Goal: Information Seeking & Learning: Learn about a topic

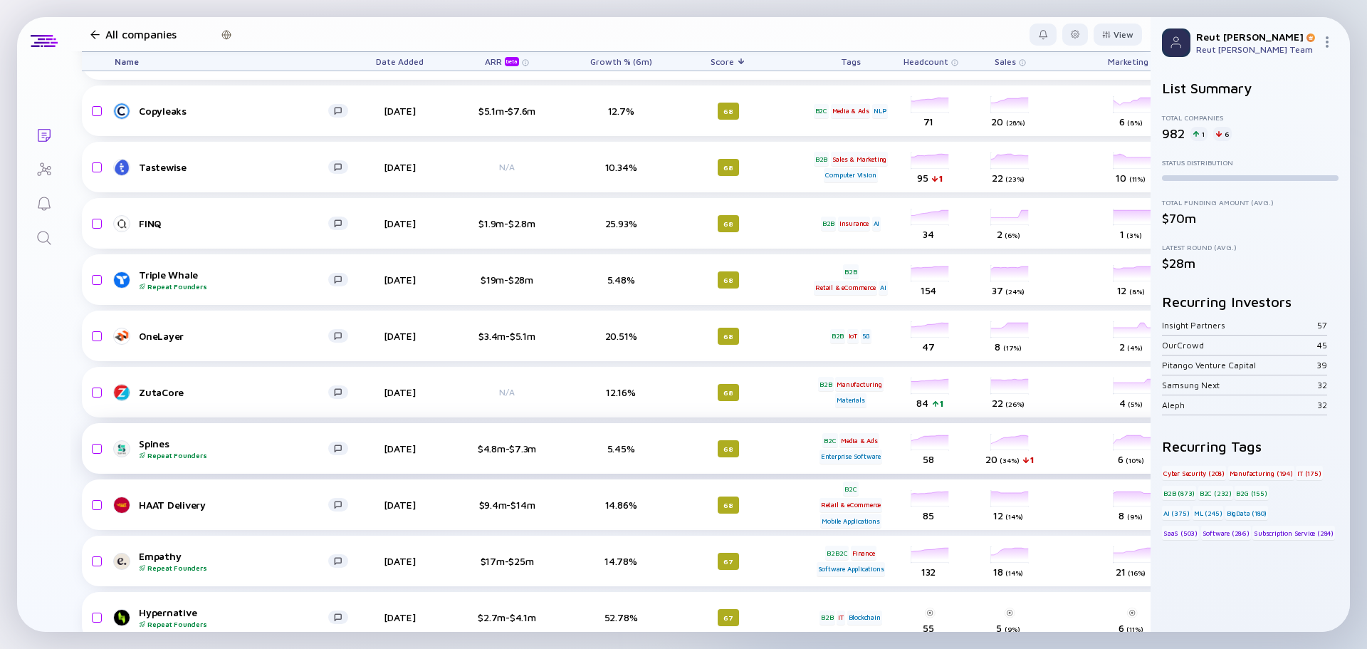
scroll to position [4218, 0]
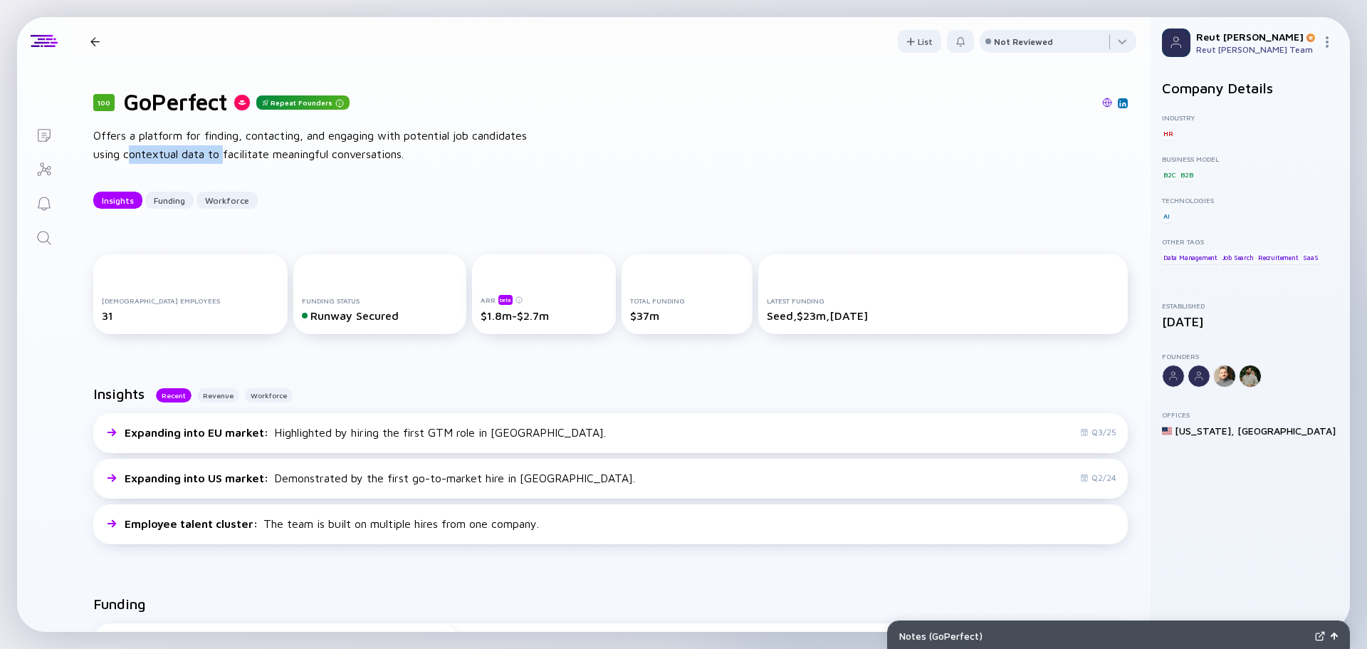
drag, startPoint x: 128, startPoint y: 157, endPoint x: 222, endPoint y: 159, distance: 94.0
click at [222, 159] on div "Offers a platform for finding, contacting, and engaging with potential job cand…" at bounding box center [321, 145] width 456 height 36
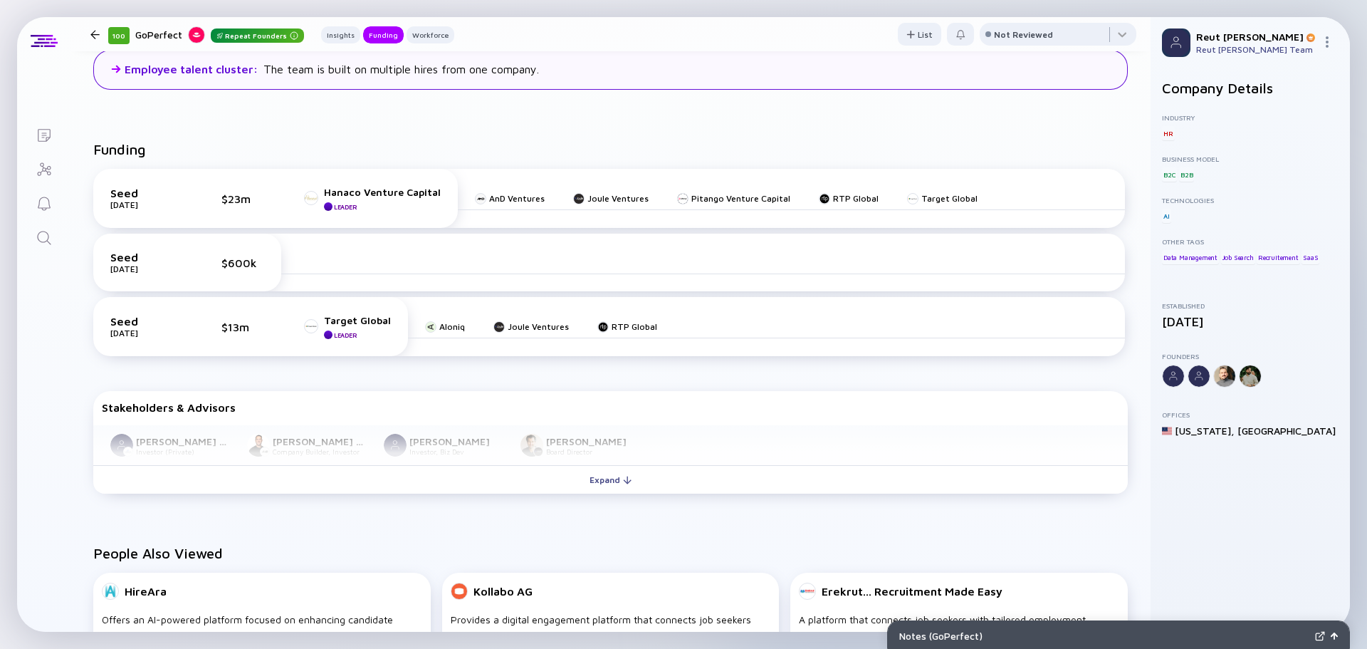
scroll to position [641, 0]
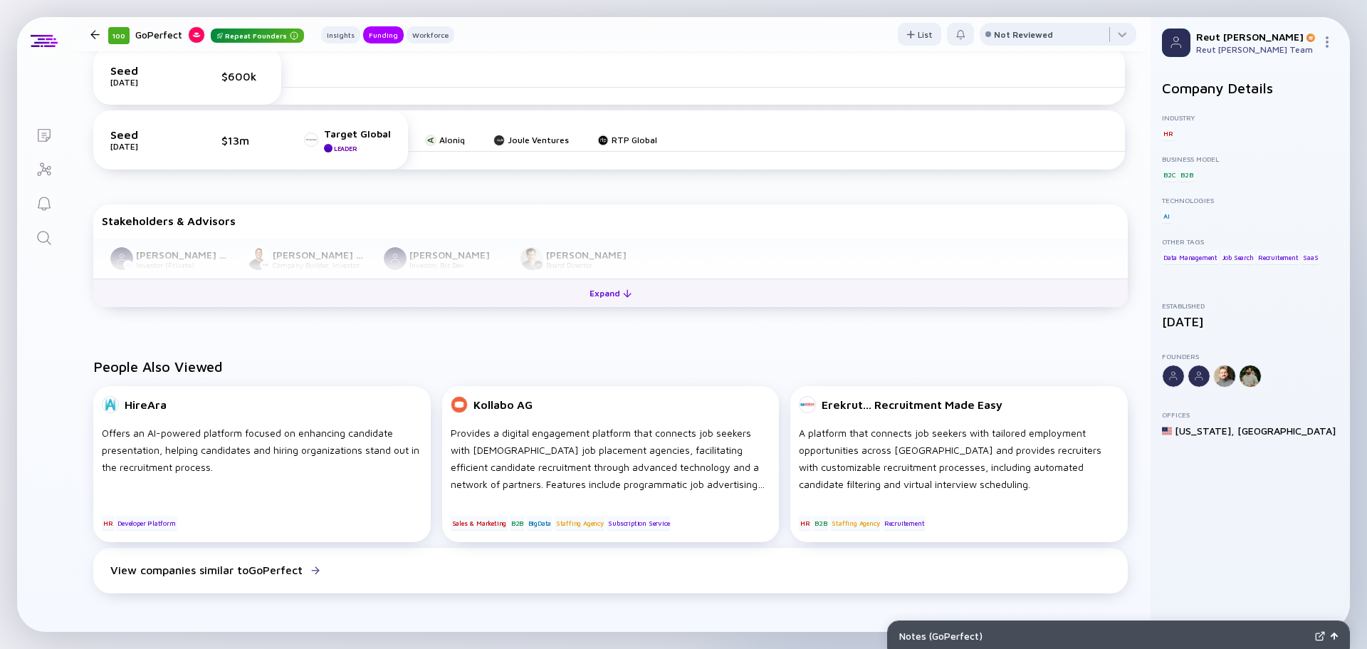
click at [268, 290] on button "Expand" at bounding box center [610, 292] width 1035 height 28
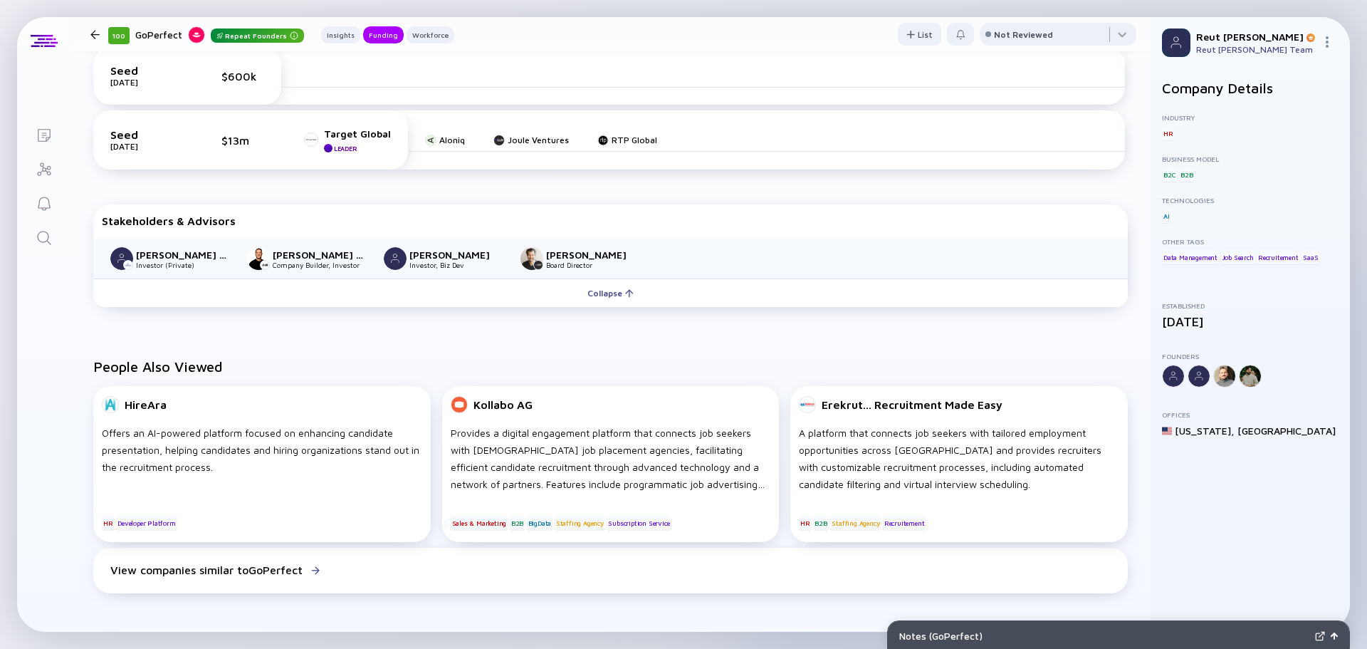
click at [157, 33] on div "GoPerfect Repeat Founders" at bounding box center [219, 35] width 169 height 18
copy div "GoPerfect"
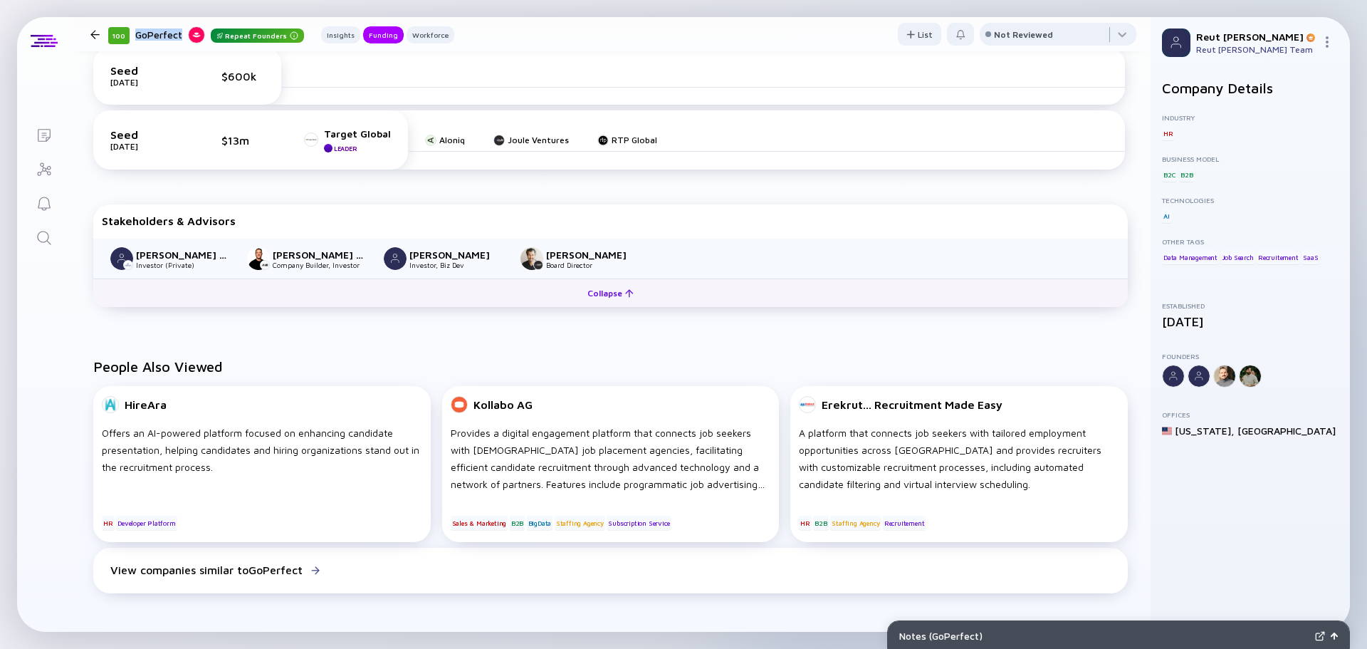
click at [592, 292] on div "Collapse" at bounding box center [610, 293] width 63 height 22
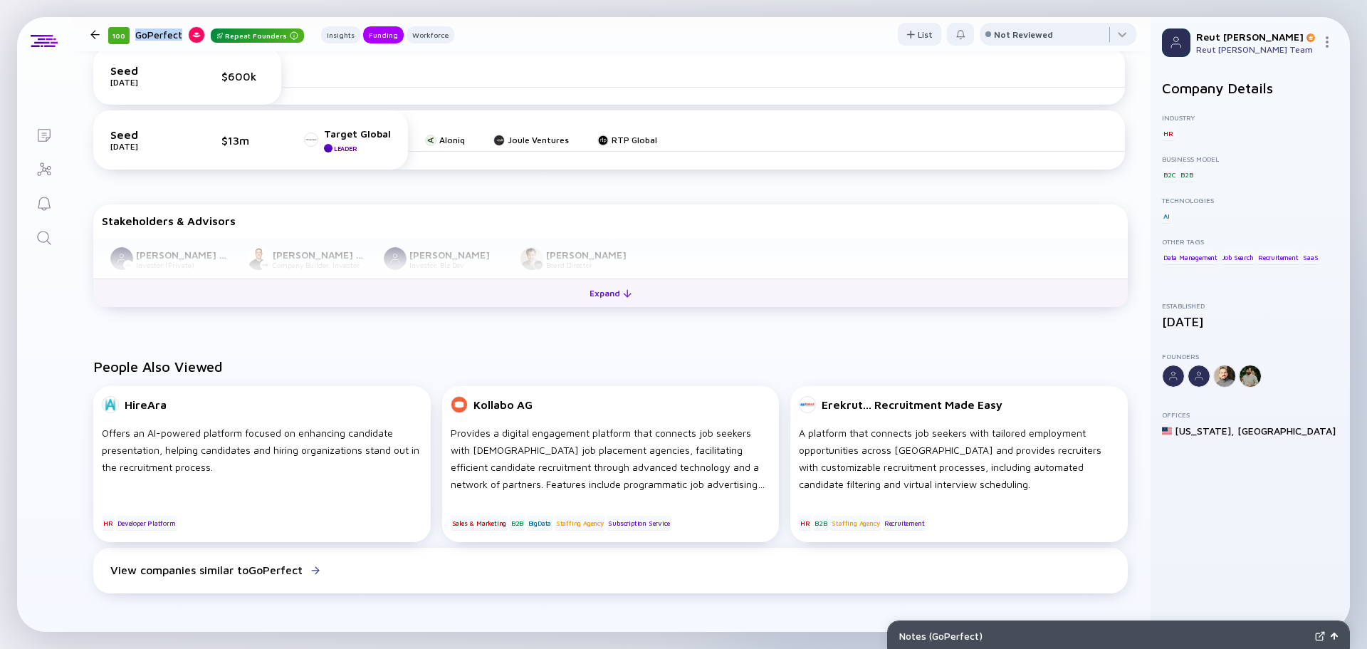
click at [600, 290] on div "Expand" at bounding box center [610, 293] width 59 height 22
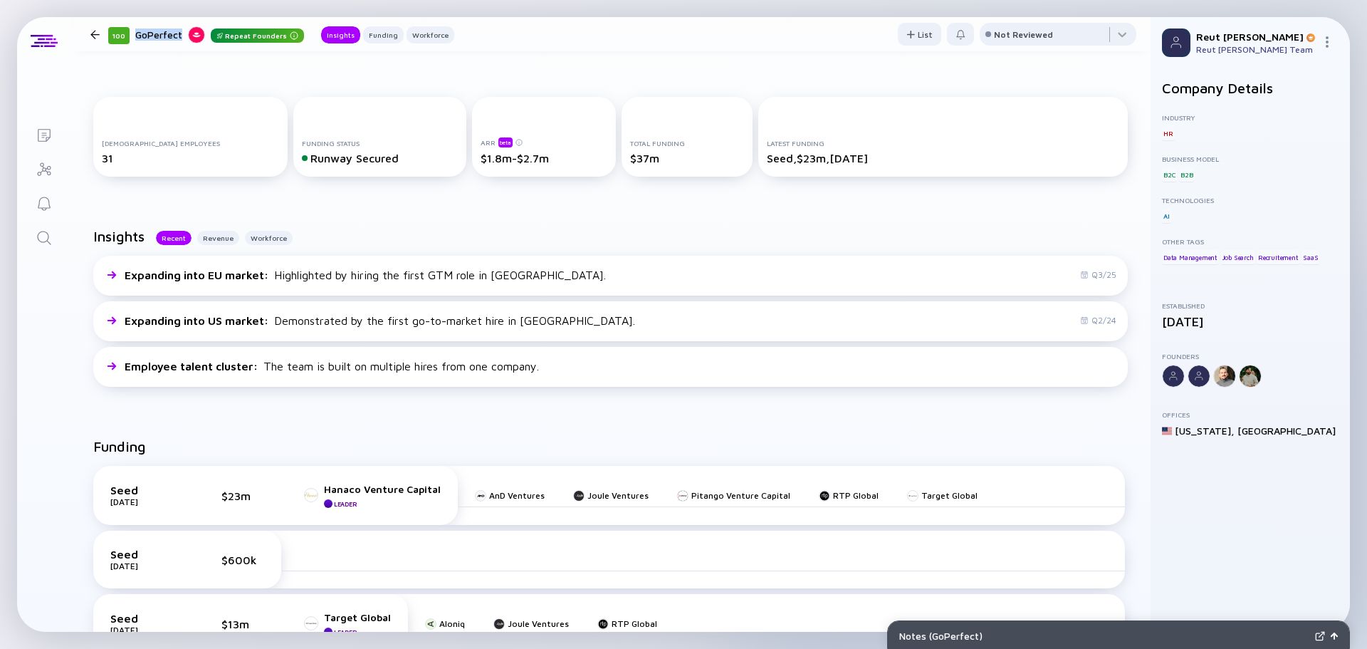
scroll to position [142, 0]
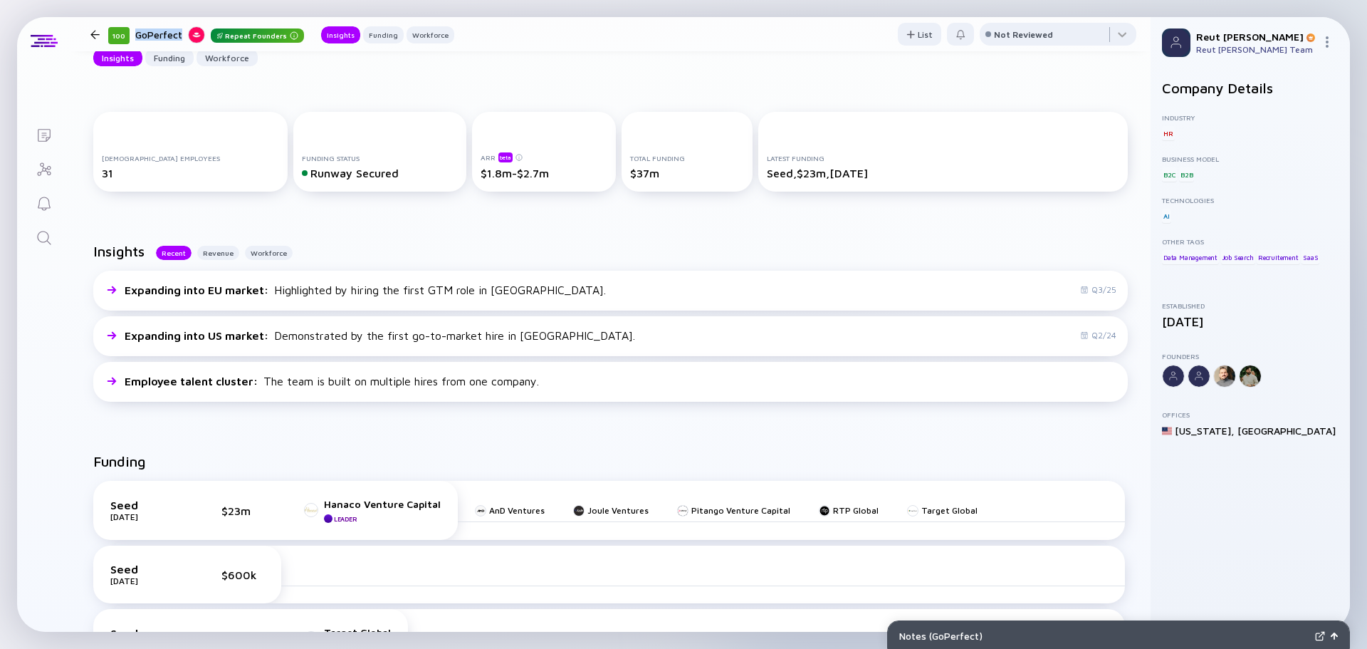
copy div "GoPerfect"
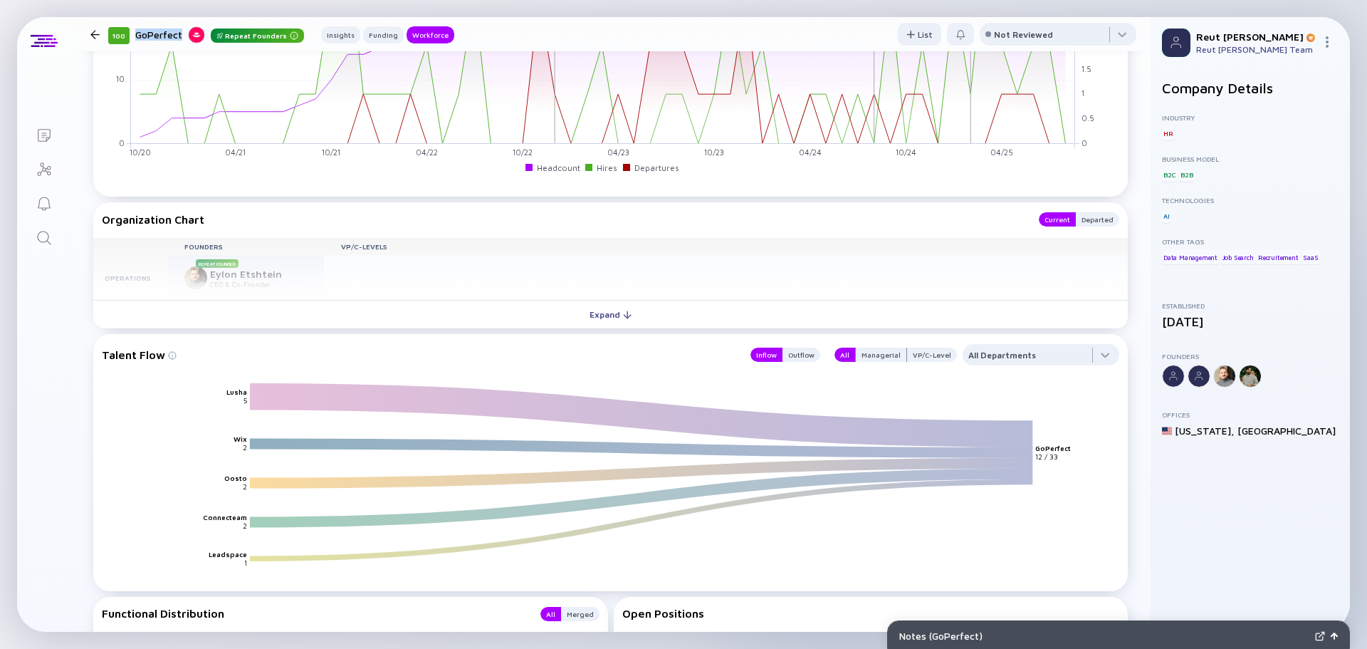
scroll to position [1566, 0]
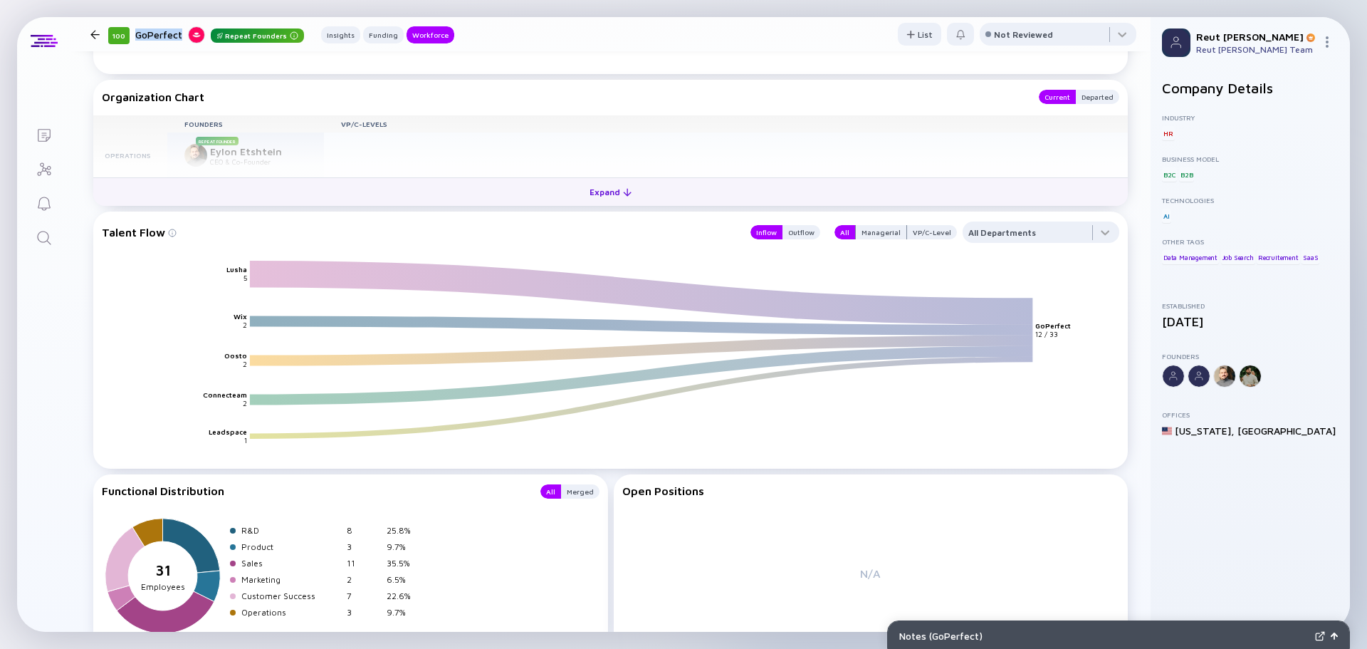
click at [291, 194] on button "Expand" at bounding box center [610, 191] width 1035 height 28
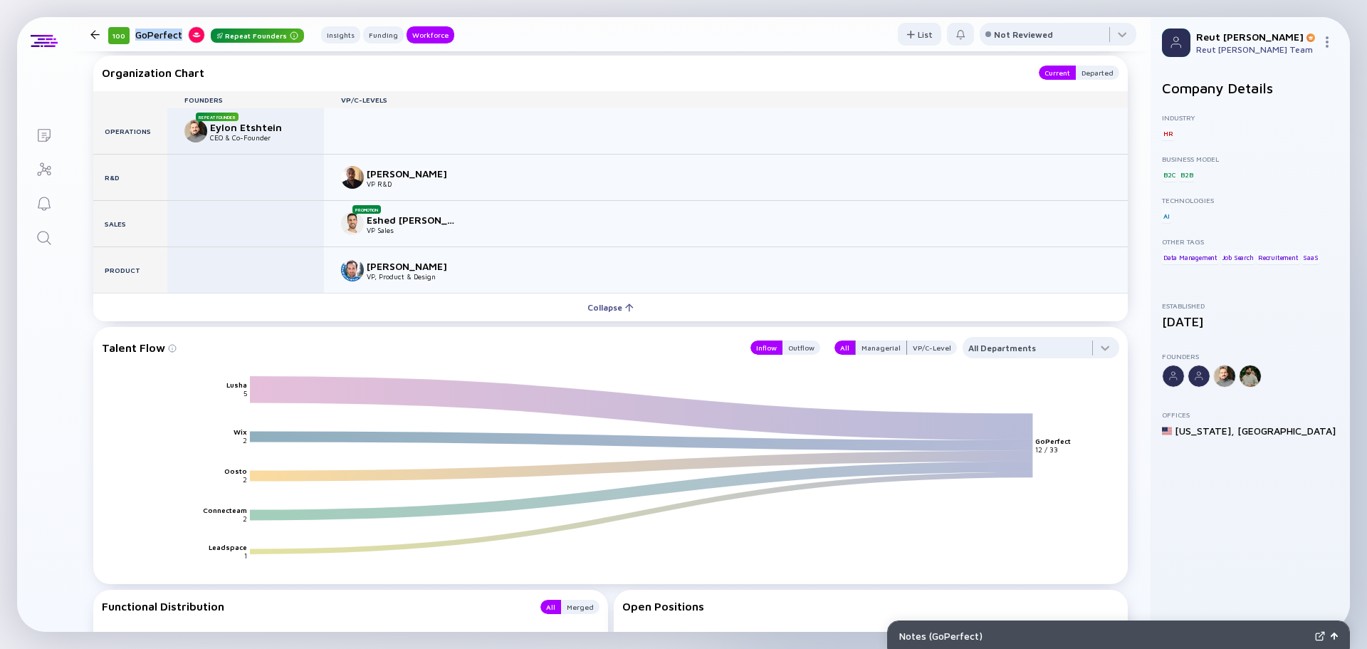
scroll to position [1424, 0]
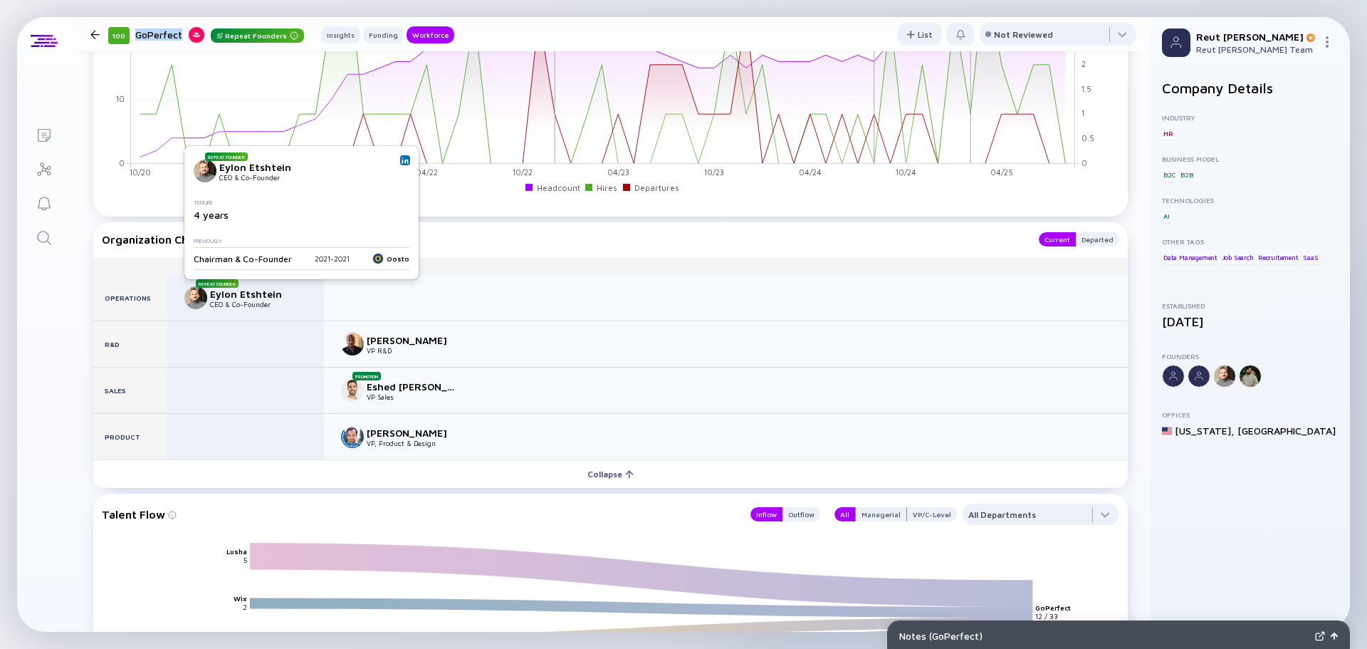
click at [402, 160] on img at bounding box center [405, 160] width 7 height 7
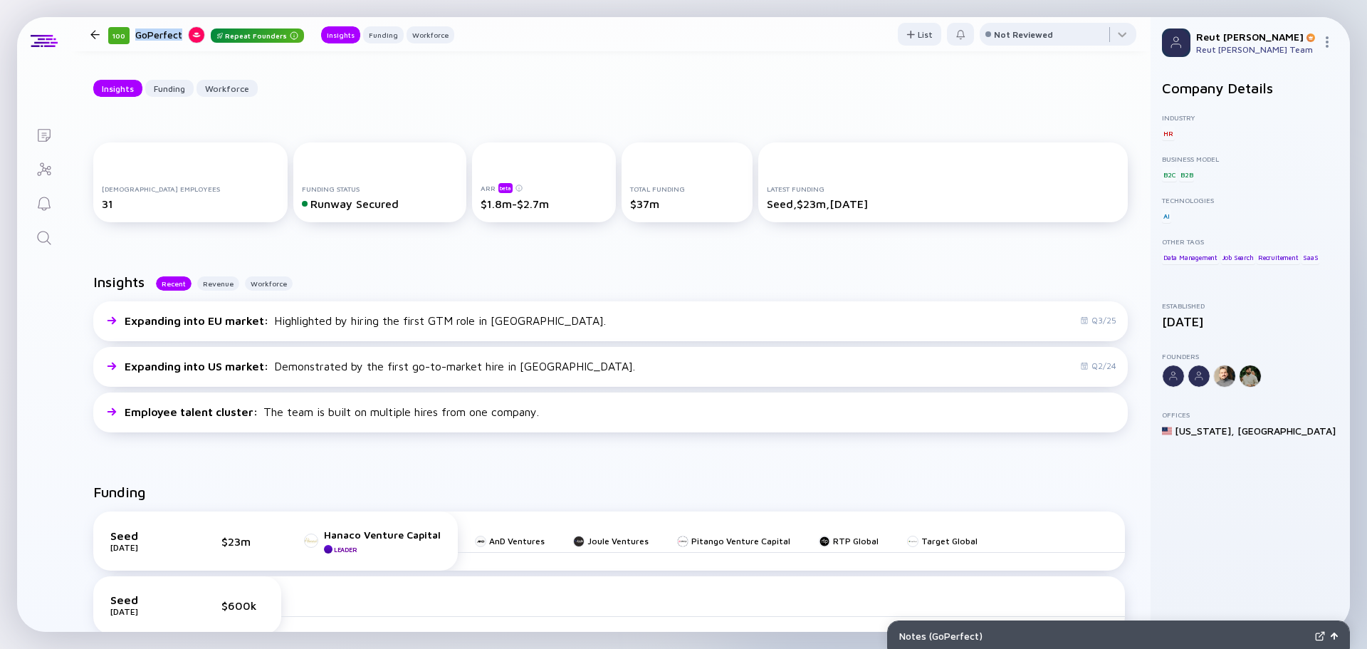
scroll to position [0, 0]
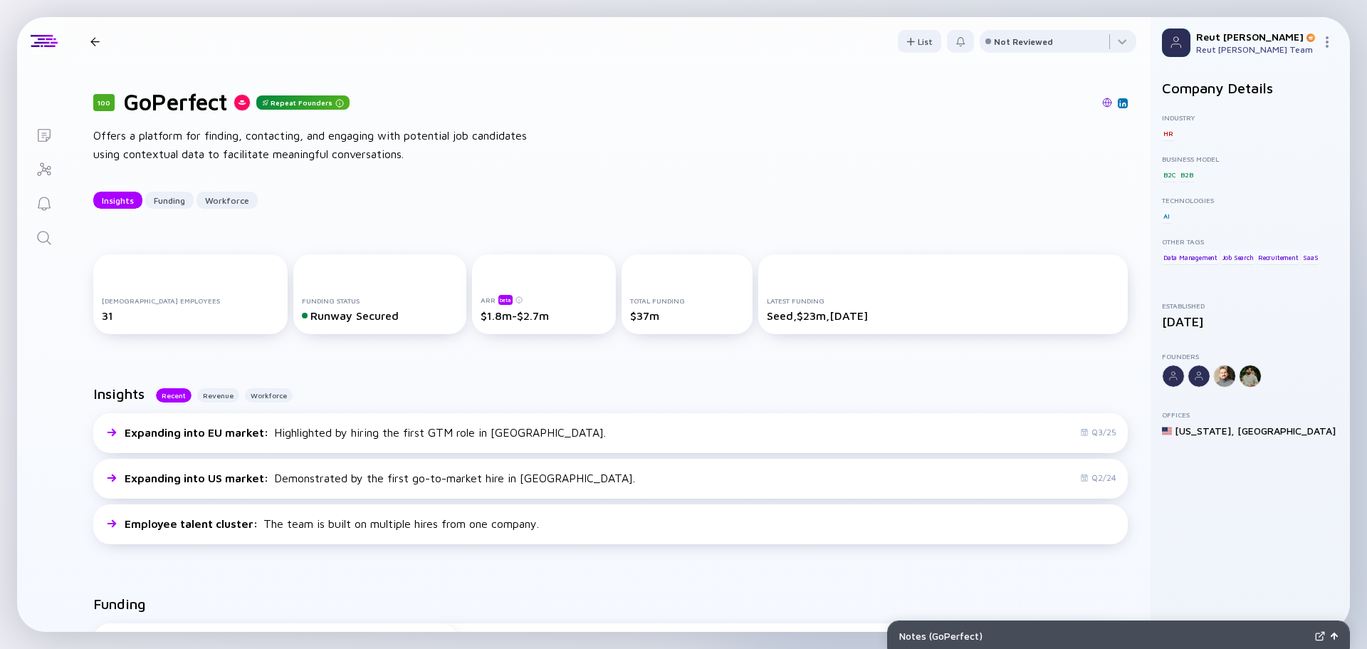
click at [1119, 103] on img at bounding box center [1122, 103] width 7 height 7
